Goal: Navigation & Orientation: Go to known website

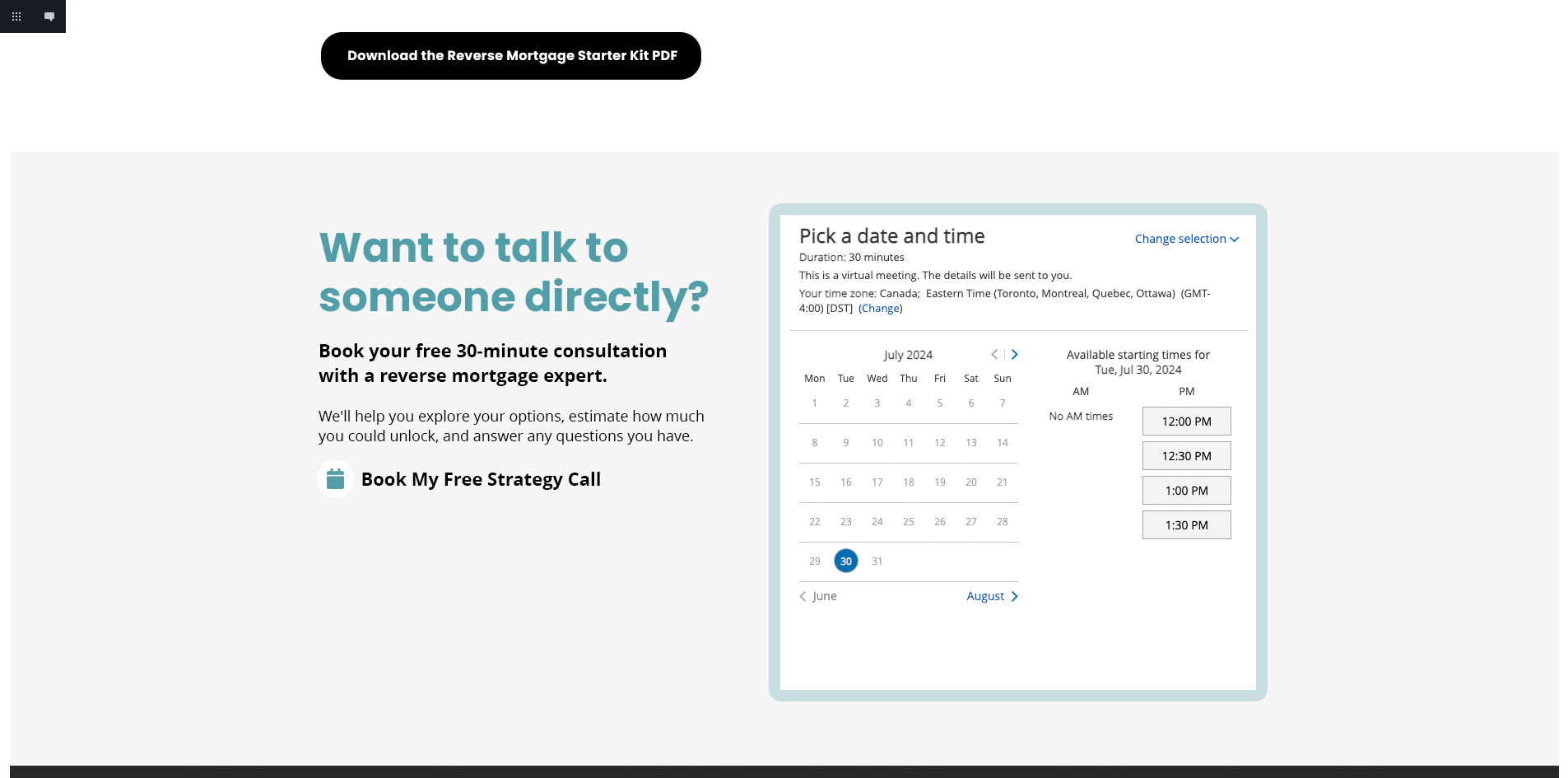
scroll to position [1316, 0]
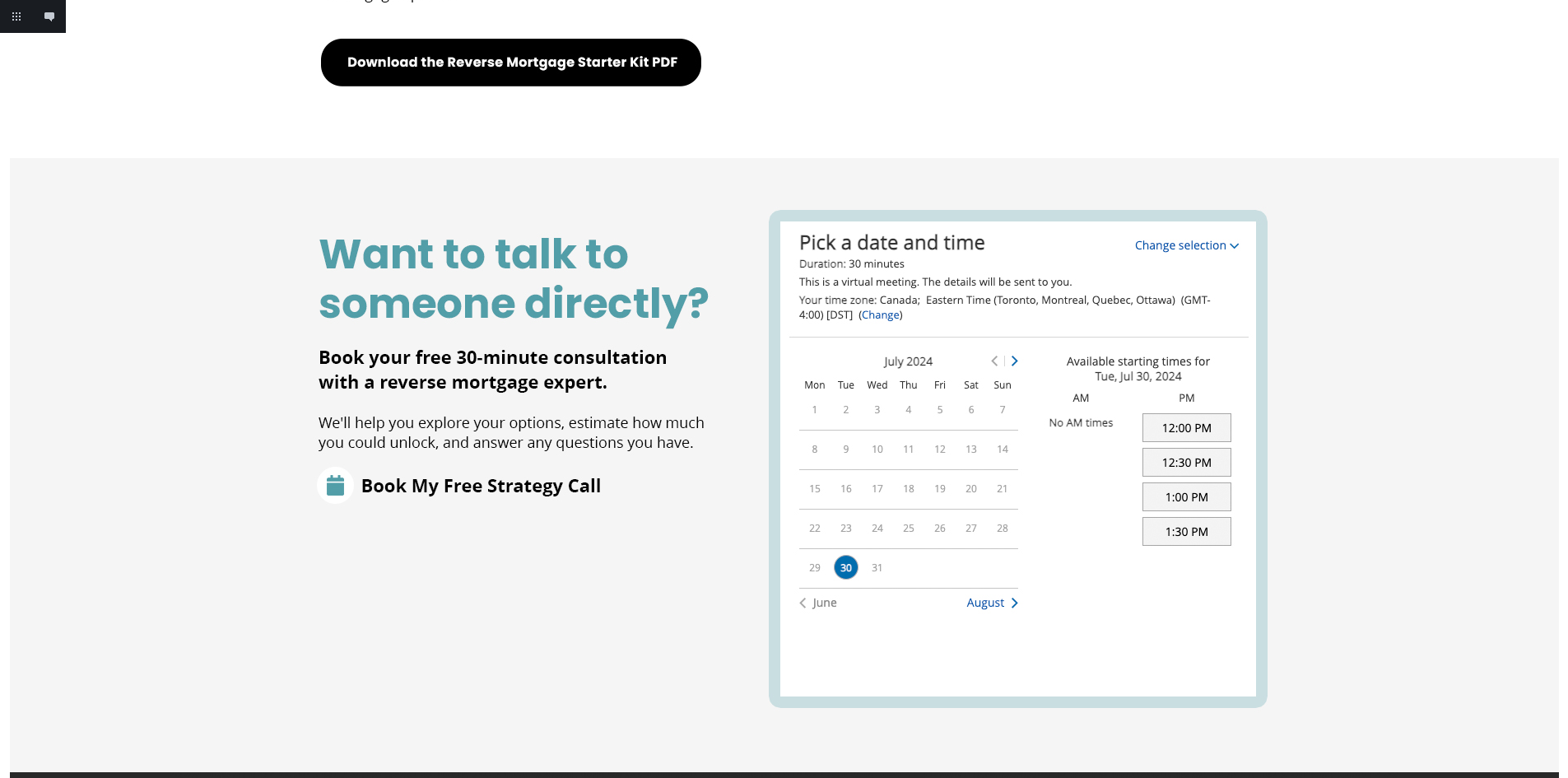
scroll to position [1234, 0]
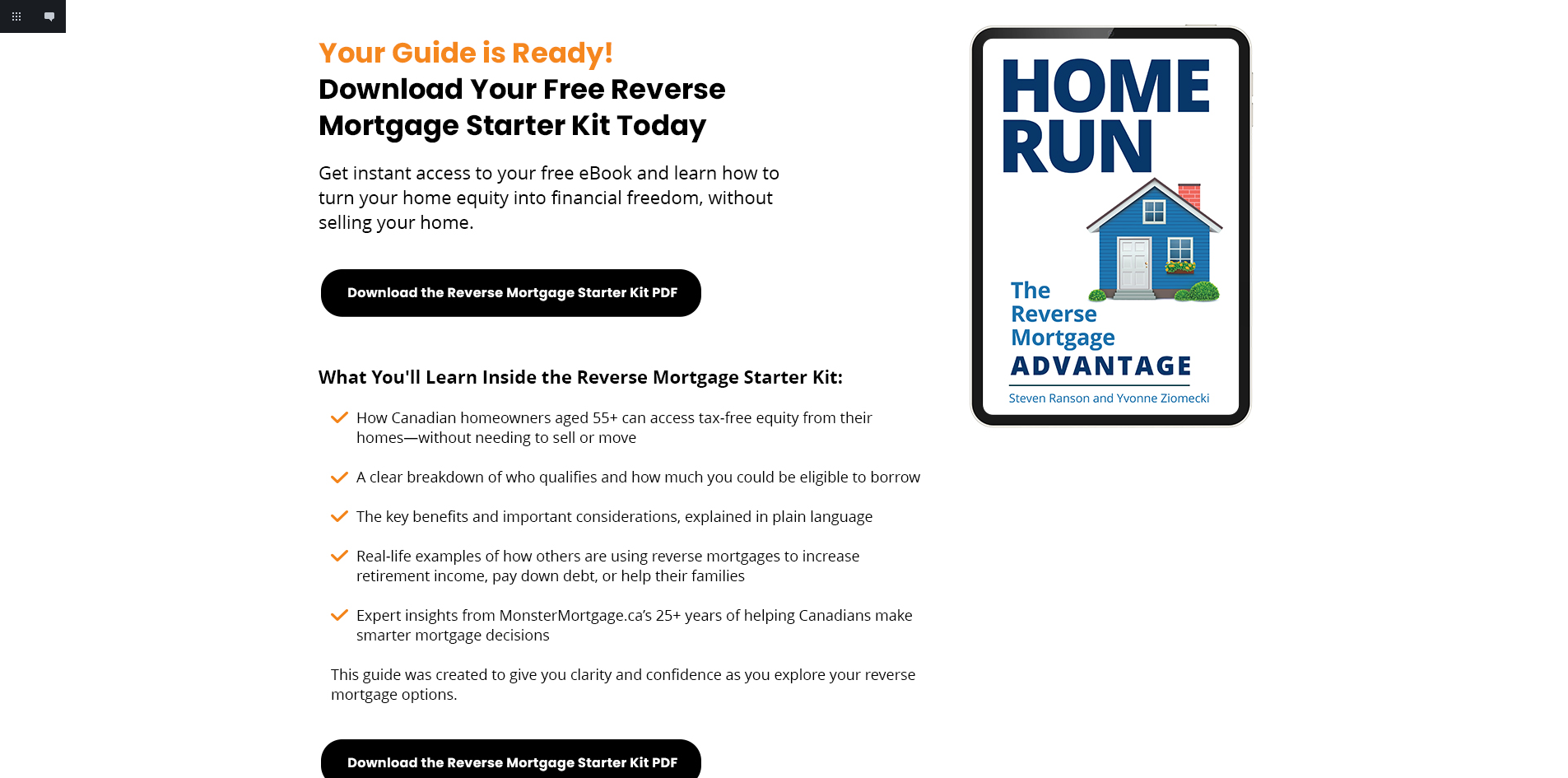
scroll to position [412, 0]
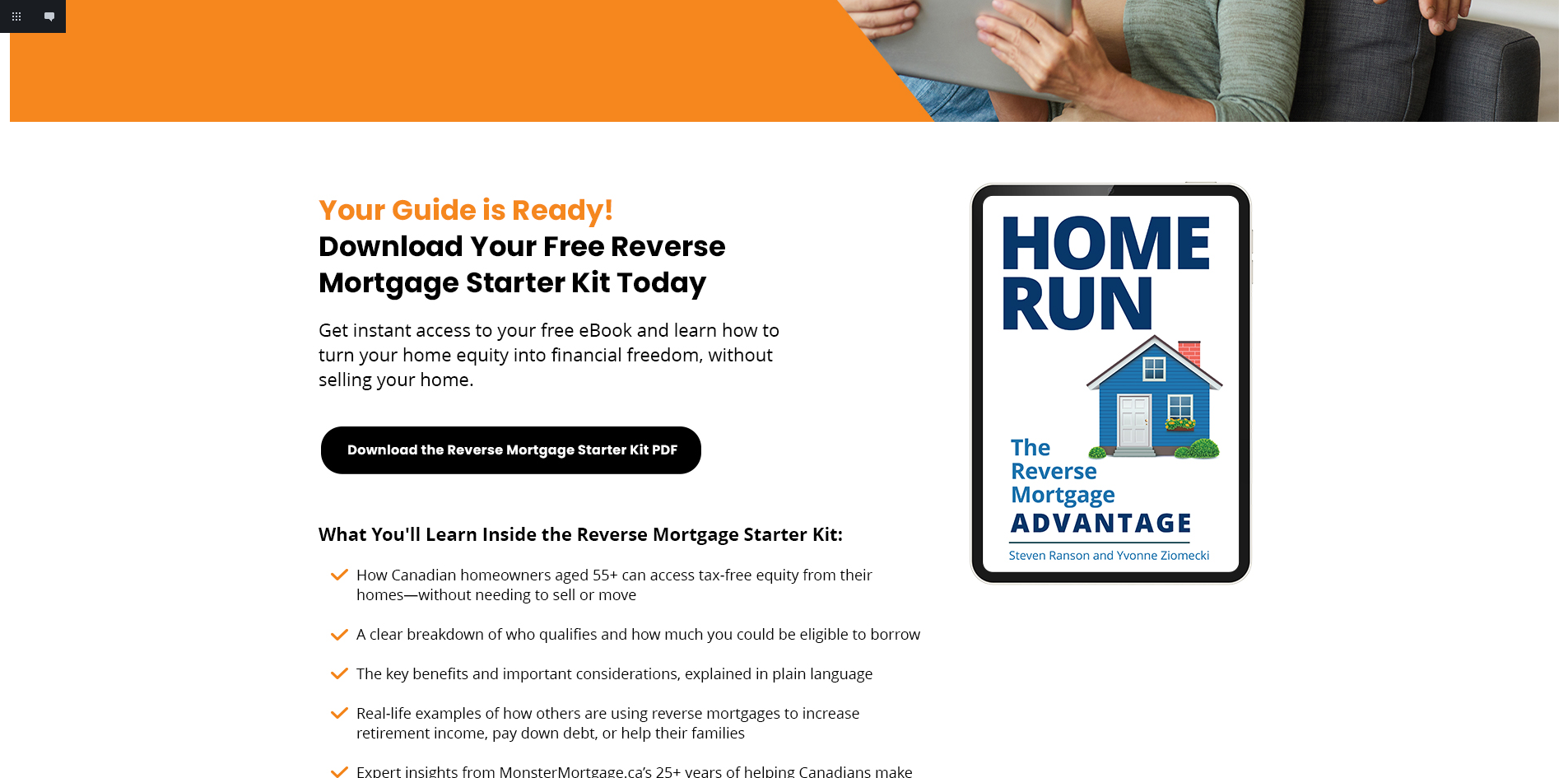
drag, startPoint x: 1056, startPoint y: 292, endPoint x: 862, endPoint y: 415, distance: 229.7
click at [862, 415] on img at bounding box center [784, 723] width 1549 height 2270
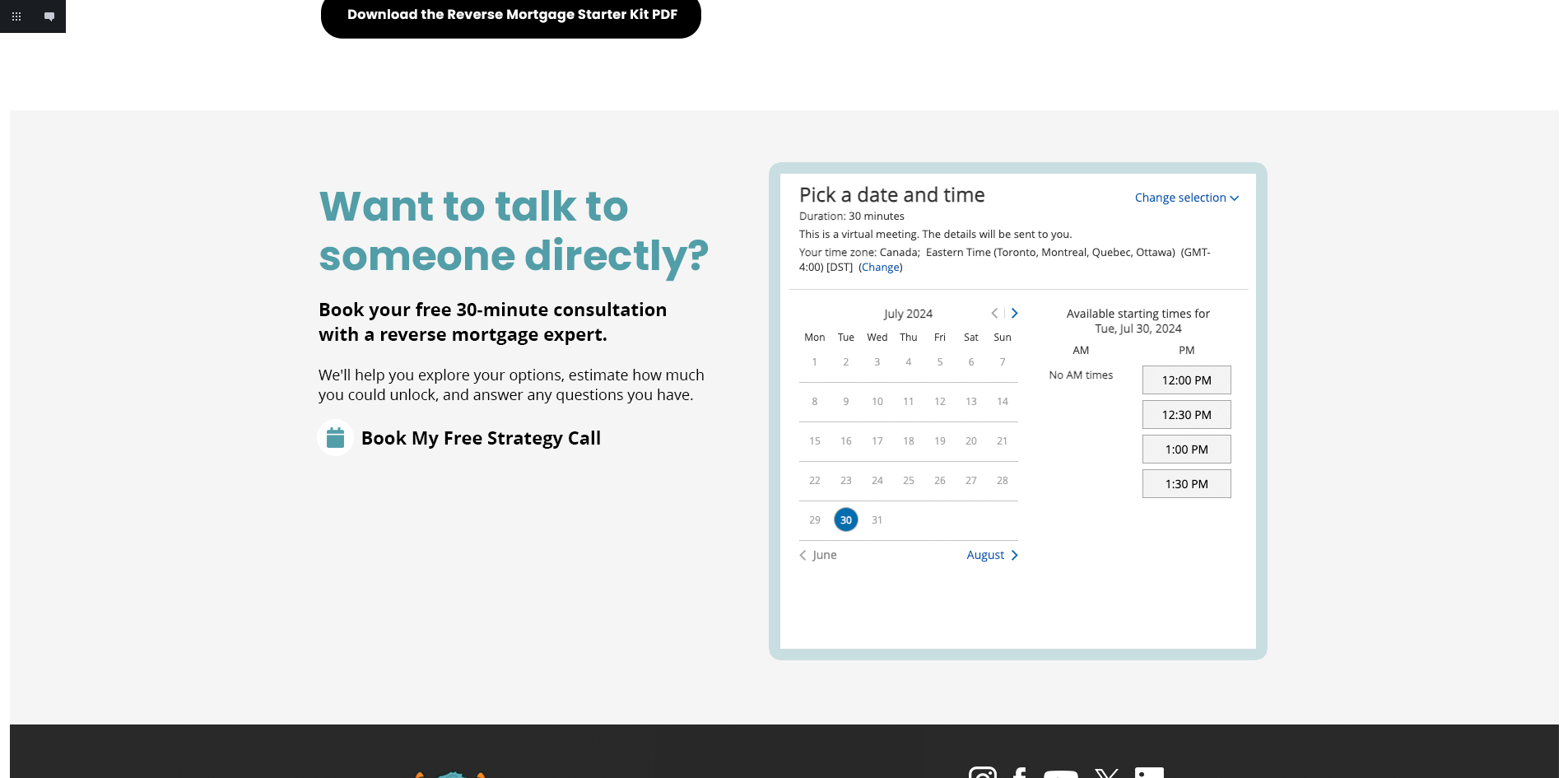
scroll to position [1234, 0]
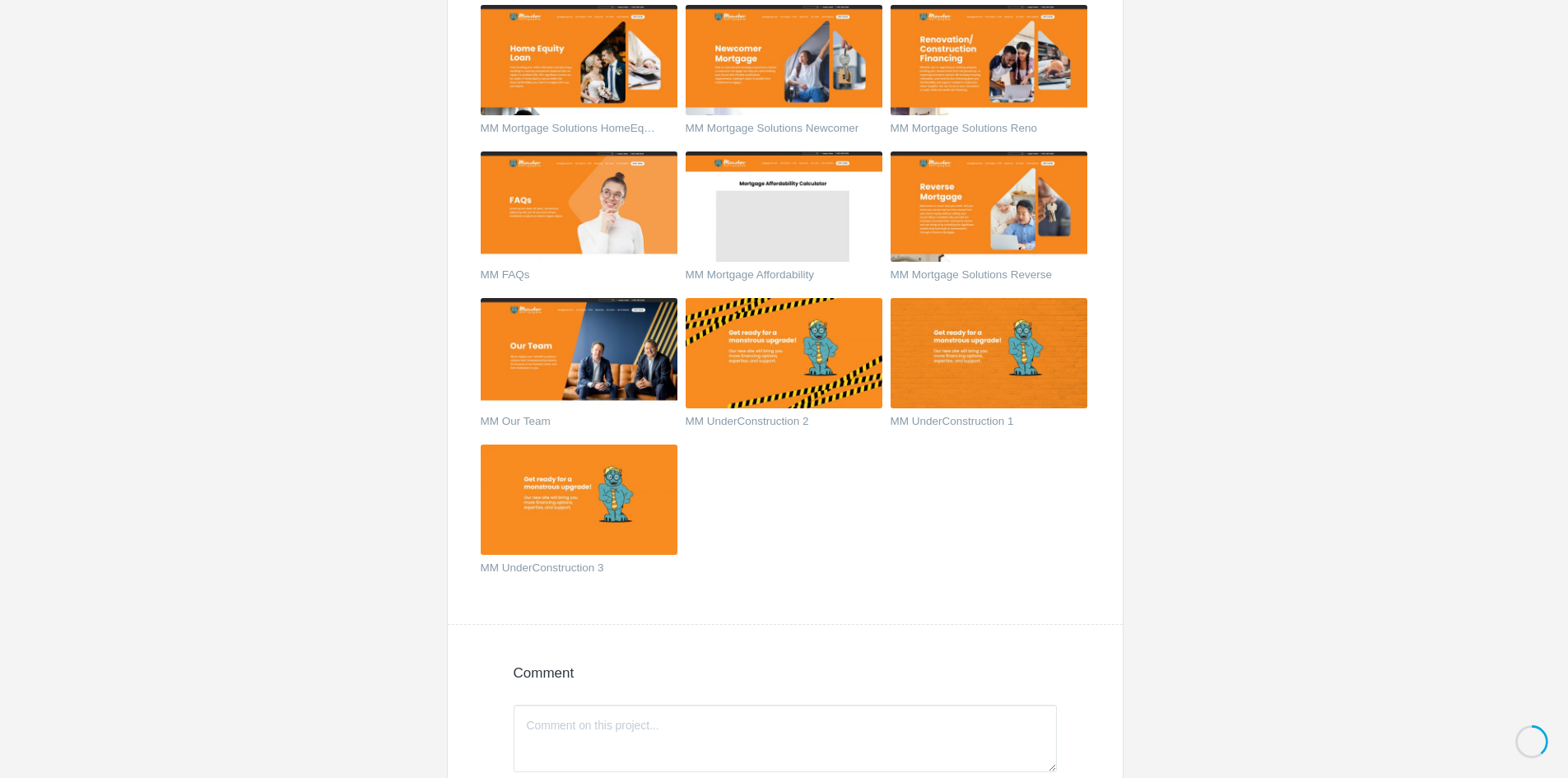
scroll to position [2222, 0]
